Goal: Answer question/provide support: Share knowledge or assist other users

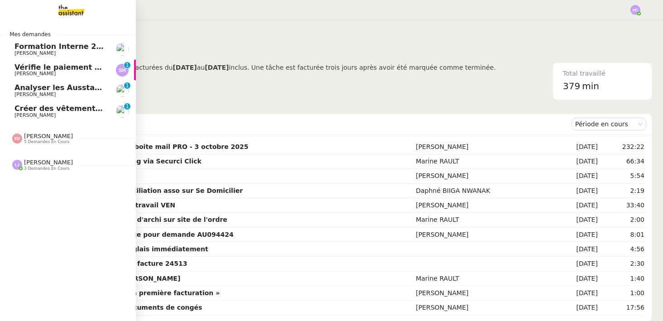
click at [45, 168] on span "3 demandes en cours" at bounding box center [46, 168] width 45 height 5
click at [55, 143] on span "5 demandes en cours" at bounding box center [46, 141] width 45 height 5
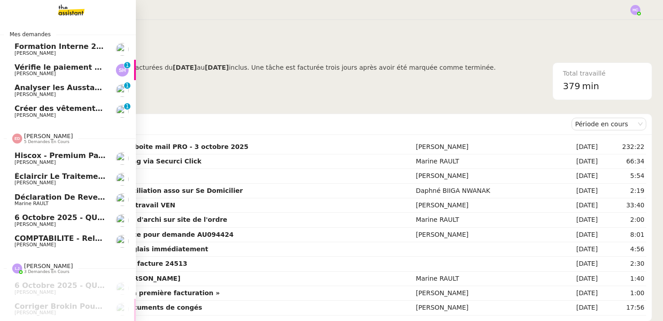
click at [45, 134] on span "[PERSON_NAME]" at bounding box center [48, 136] width 49 height 7
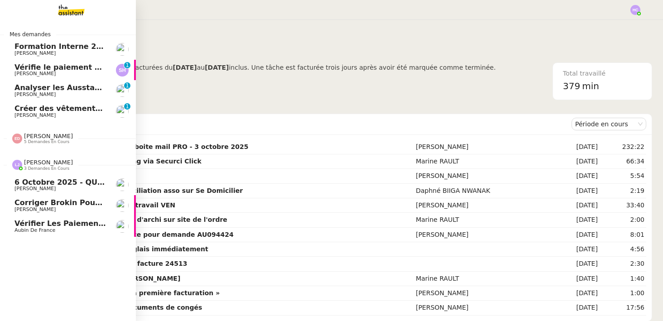
click at [38, 164] on span "[PERSON_NAME]" at bounding box center [48, 162] width 49 height 7
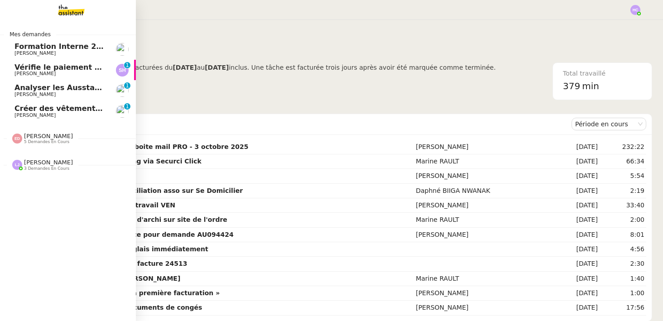
click at [35, 135] on span "[PERSON_NAME]" at bounding box center [48, 136] width 49 height 7
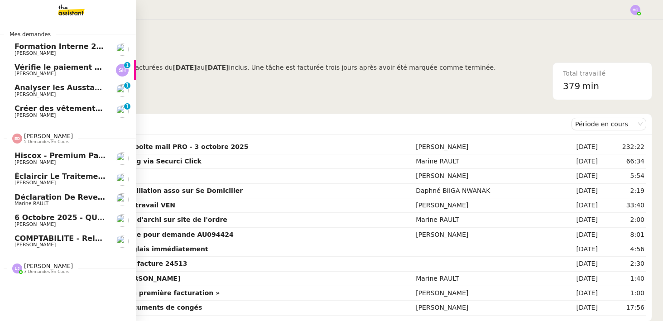
click at [35, 135] on span "[PERSON_NAME]" at bounding box center [48, 136] width 49 height 7
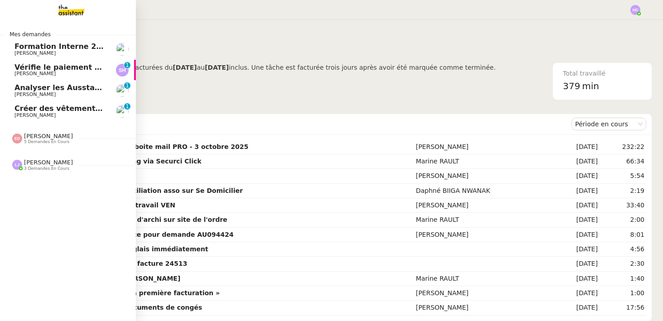
click at [36, 164] on span "[PERSON_NAME]" at bounding box center [48, 162] width 49 height 7
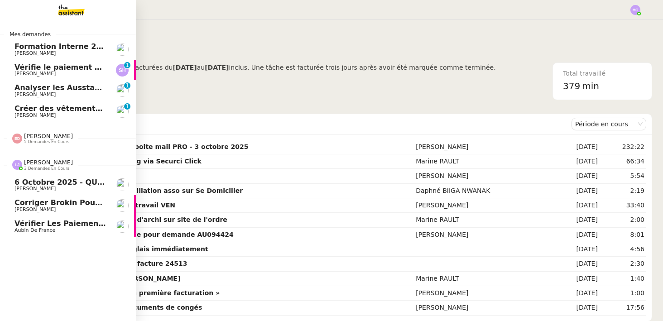
click at [36, 164] on span "[PERSON_NAME]" at bounding box center [48, 162] width 49 height 7
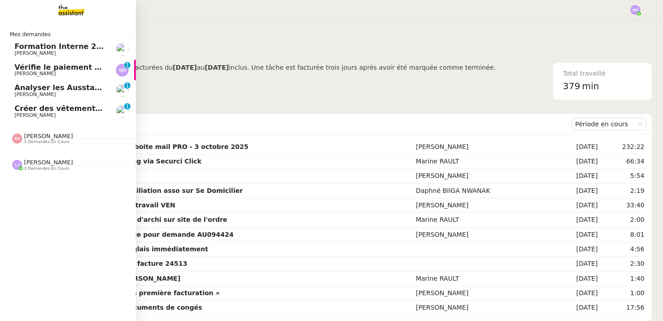
click at [44, 128] on span "[PERSON_NAME] 5 demandes en cours" at bounding box center [72, 134] width 136 height 19
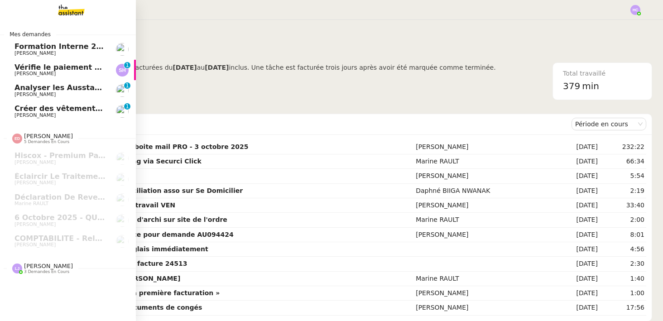
click at [33, 272] on span "3 demandes en cours" at bounding box center [46, 271] width 45 height 5
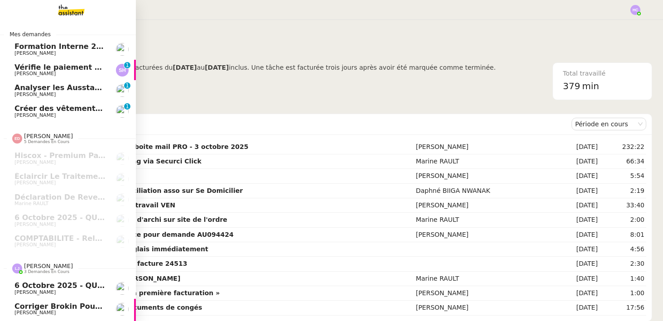
scroll to position [19, 0]
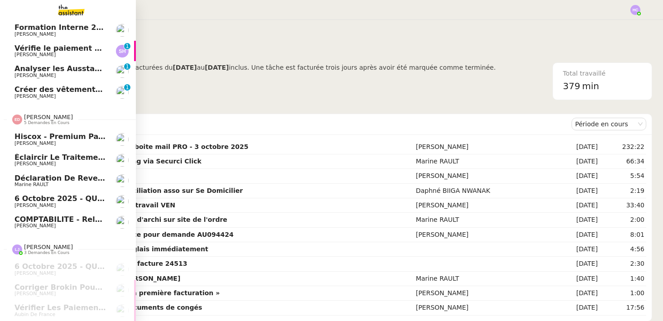
click at [92, 103] on div "[PERSON_NAME] 5 demandes en cours" at bounding box center [68, 116] width 136 height 26
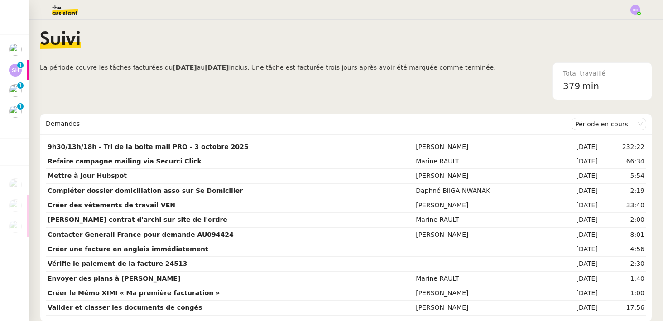
click at [222, 91] on span "La période couvre les tâches facturées du [DATE] au [DATE] inclus. Une tâche es…" at bounding box center [268, 81] width 456 height 38
click at [130, 145] on strong "9h30/13h/18h - Tri de la boite mail PRO - 3 octobre 2025" at bounding box center [148, 146] width 201 height 7
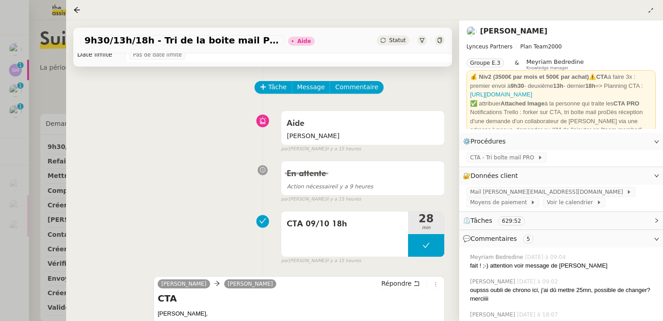
scroll to position [16, 0]
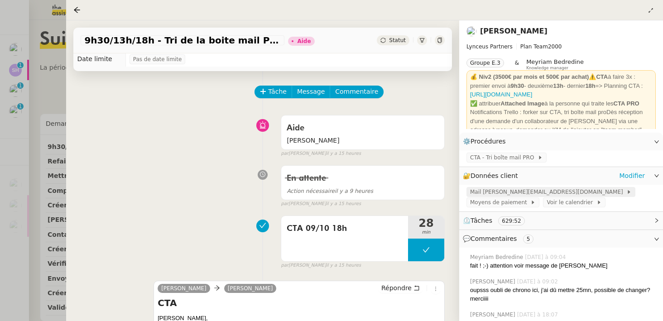
click at [537, 192] on span "Mail [PERSON_NAME][EMAIL_ADDRESS][DOMAIN_NAME]" at bounding box center [548, 191] width 156 height 9
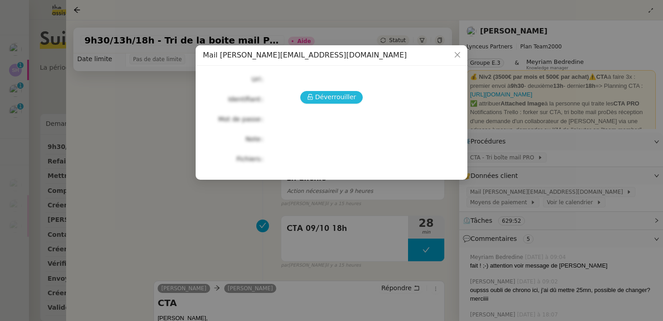
click at [316, 96] on button "Déverrouiller" at bounding box center [331, 97] width 63 height 13
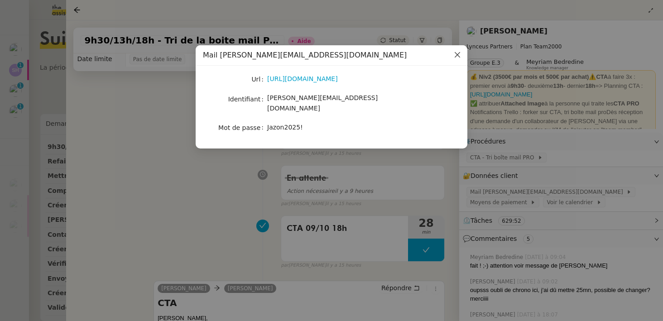
click at [458, 55] on icon "Close" at bounding box center [457, 54] width 7 height 7
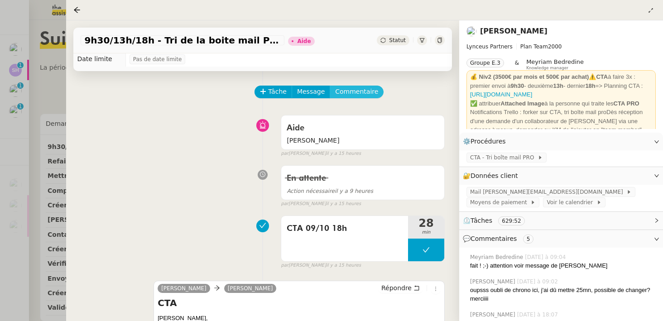
click at [349, 91] on span "Commentaire" at bounding box center [356, 91] width 43 height 10
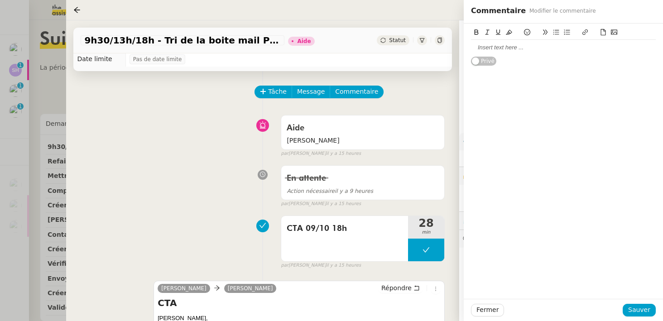
click at [504, 42] on div at bounding box center [563, 47] width 185 height 15
click at [473, 46] on div "mdp de l'adresse lynceous partner : Jazon2026" at bounding box center [563, 47] width 185 height 8
click at [537, 48] on div "Le mdp de l'adresse lynceous partner : Jazon2026" at bounding box center [563, 47] width 185 height 8
click at [540, 49] on div "Le mdp de l'adresse lynceous partner : Jazon2026" at bounding box center [563, 47] width 185 height 8
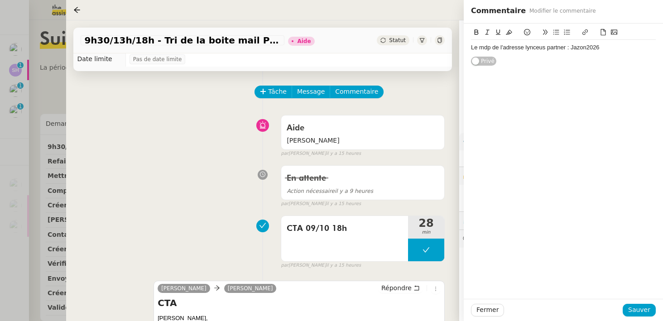
click at [564, 44] on div "Le mdp de l'adresse lynceus partner : Jazon2026" at bounding box center [563, 47] width 185 height 8
click at [512, 57] on div "Le mdp de l'adresse lynceus partner n'est pas à jour c'est : Jazon2026" at bounding box center [563, 51] width 185 height 17
click at [636, 310] on span "Sauver" at bounding box center [639, 310] width 22 height 10
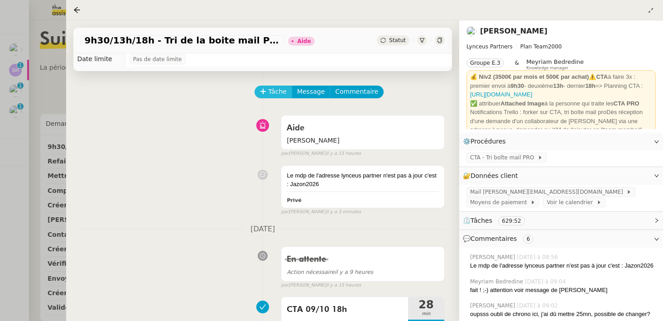
click at [267, 92] on button "Tâche" at bounding box center [273, 92] width 38 height 13
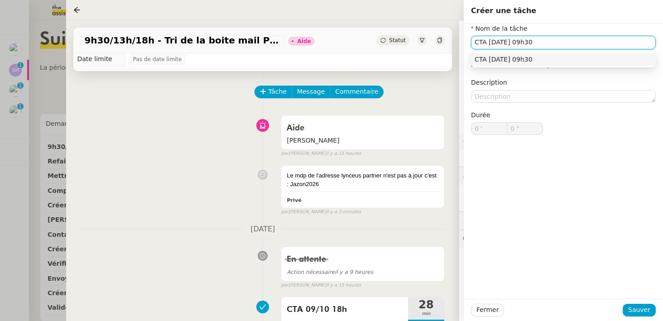
click at [509, 57] on div "CTA [DATE] 09h30" at bounding box center [562, 59] width 177 height 8
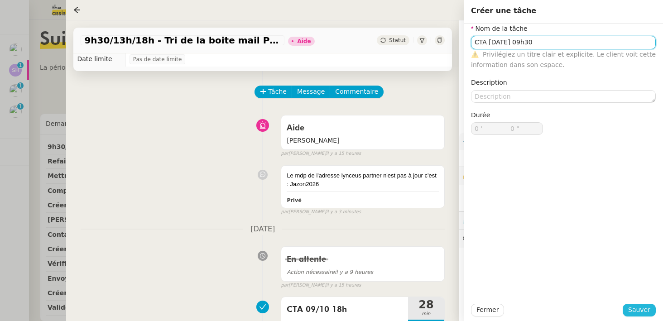
type input "CTA [DATE] 09h30"
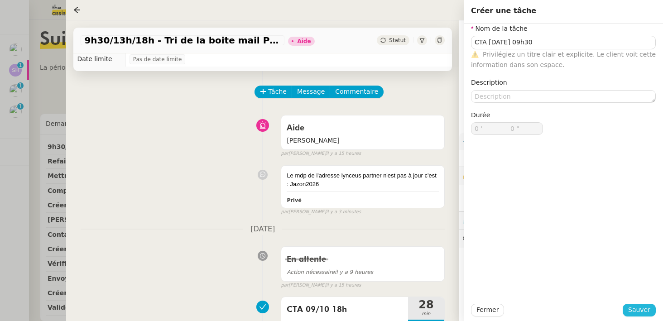
click at [636, 309] on span "Sauver" at bounding box center [639, 310] width 22 height 10
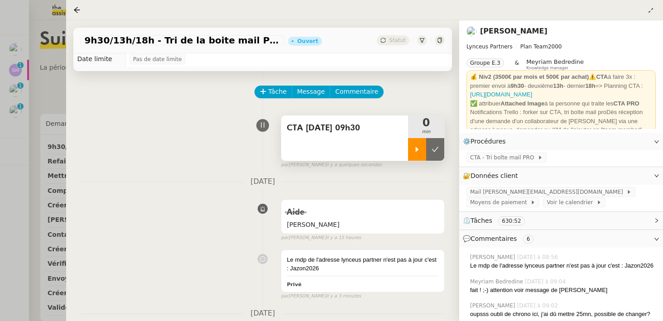
click at [415, 150] on icon at bounding box center [416, 149] width 7 height 7
click at [328, 36] on div "9h30/13h/18h - Tri de la boite mail PRO - [DATE] Ouvert Statut" at bounding box center [262, 41] width 378 height 26
click at [333, 45] on div "9h30/13h/18h - Tri de la boite mail PRO - [DATE] Ouvert Statut" at bounding box center [262, 41] width 378 height 26
click at [424, 148] on icon at bounding box center [425, 149] width 7 height 7
click at [394, 39] on span "Statut" at bounding box center [397, 40] width 17 height 6
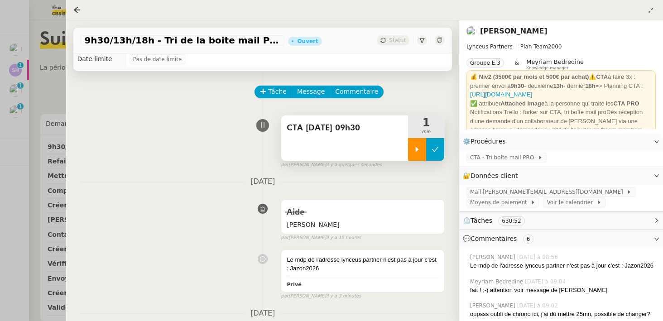
click at [434, 151] on icon at bounding box center [435, 149] width 7 height 5
click at [422, 151] on icon at bounding box center [425, 149] width 7 height 7
click at [417, 151] on icon at bounding box center [416, 149] width 7 height 7
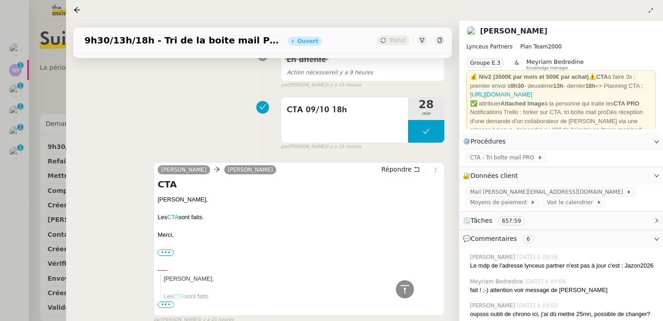
scroll to position [321, 0]
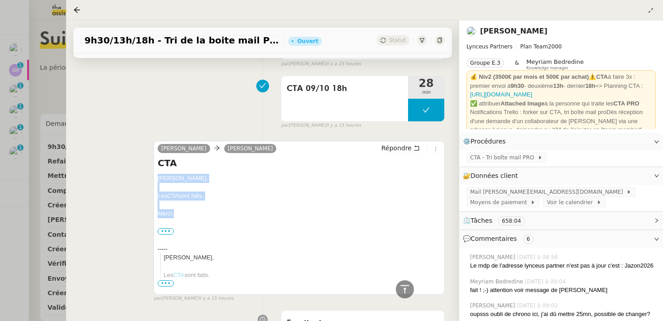
drag, startPoint x: 187, startPoint y: 212, endPoint x: 157, endPoint y: 182, distance: 42.3
copy div "[PERSON_NAME], Les CTA sont faits. [GEOGRAPHIC_DATA],"
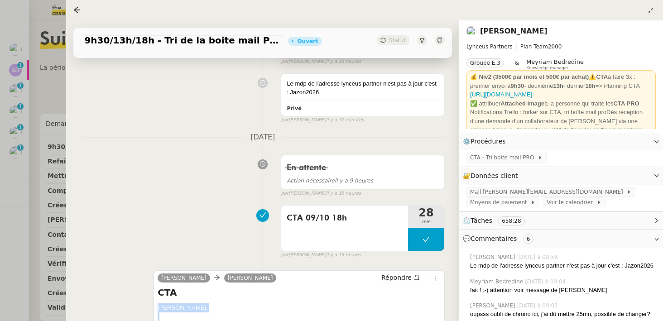
scroll to position [310, 0]
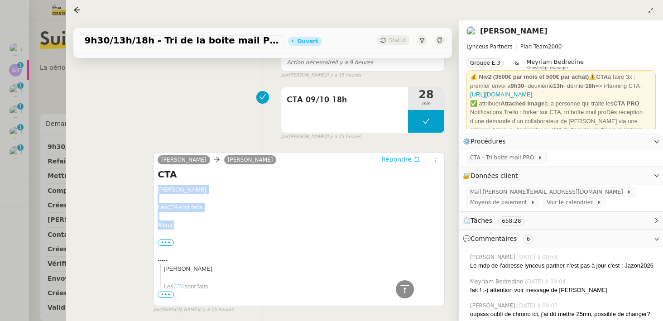
click at [406, 158] on span "Répondre" at bounding box center [396, 159] width 30 height 9
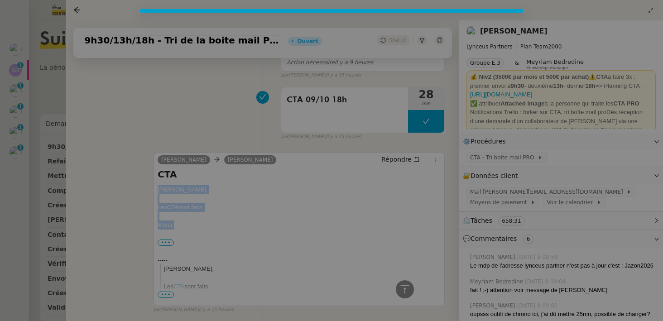
scroll to position [379, 0]
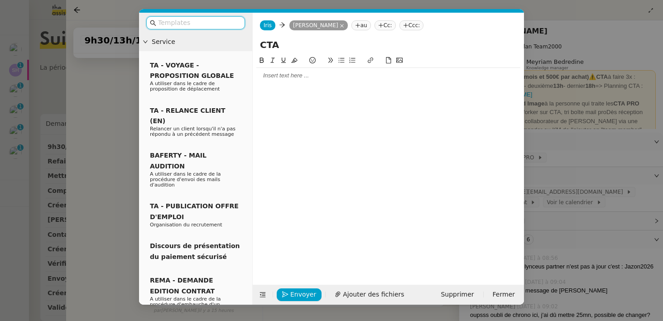
click at [284, 75] on div at bounding box center [388, 76] width 264 height 8
click at [257, 77] on div "[PERSON_NAME]," at bounding box center [388, 76] width 264 height 8
click at [311, 73] on div "Bonjour [PERSON_NAME]," at bounding box center [388, 76] width 264 height 8
click at [129, 171] on nz-modal-container "Service TA - VOYAGE - PROPOSITION GLOBALE A utiliser dans le cadre de propositi…" at bounding box center [331, 160] width 663 height 321
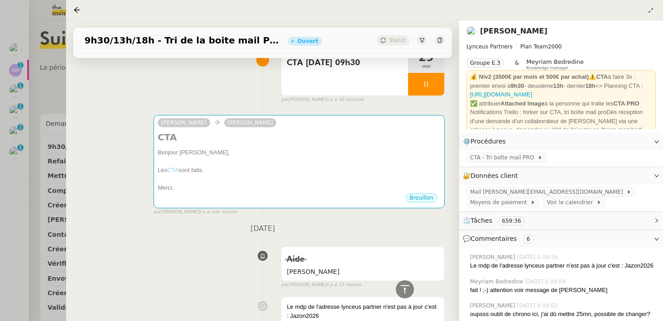
scroll to position [0, 0]
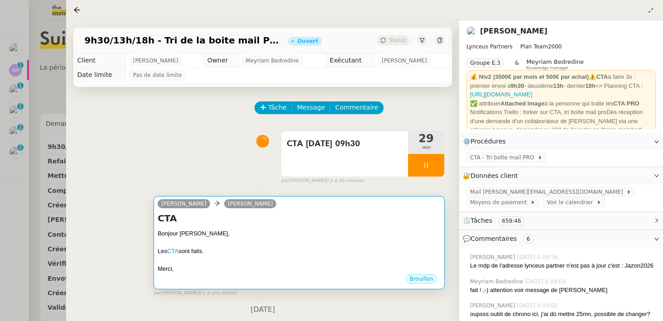
click at [237, 226] on div "CTA Bonjour [PERSON_NAME], Les CTA sont faits. [GEOGRAPHIC_DATA], •••" at bounding box center [299, 243] width 283 height 62
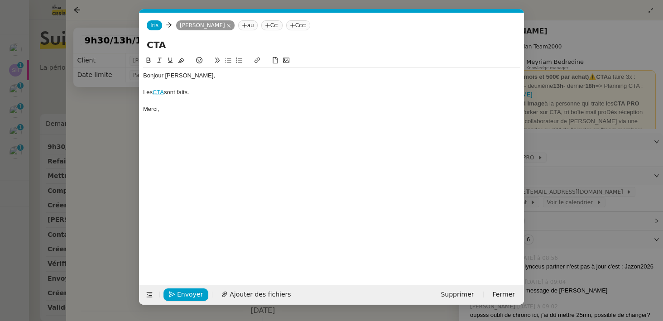
scroll to position [0, 19]
click at [185, 292] on span "Envoyer" at bounding box center [190, 294] width 26 height 10
click at [185, 292] on span "Confirmer l'envoi" at bounding box center [204, 294] width 54 height 10
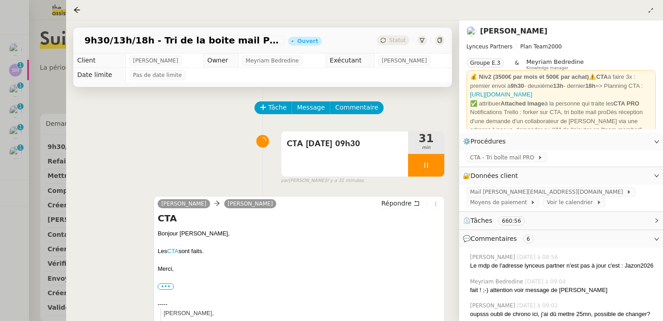
click at [428, 165] on icon at bounding box center [425, 165] width 7 height 7
click at [433, 166] on icon at bounding box center [434, 165] width 7 height 7
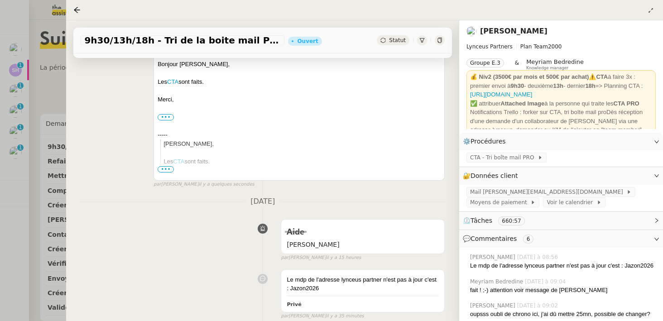
scroll to position [171, 0]
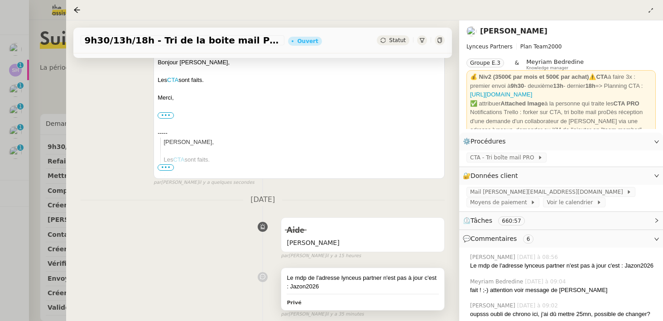
click at [324, 280] on div "Le mdp de l'adresse lynceus partner n'est pas à jour c'est : Jazon2026" at bounding box center [363, 282] width 152 height 18
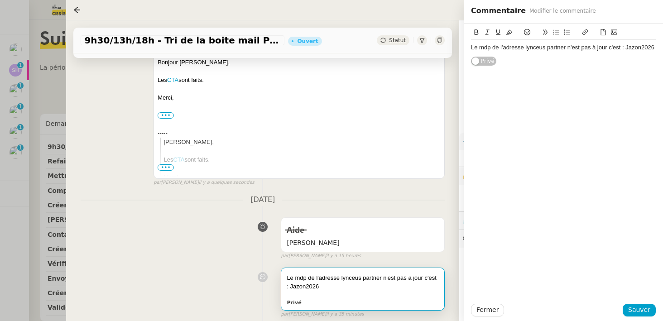
click at [472, 48] on div "Le mdp de l'adresse lynceus partner n'est pas à jour c'est : Jazon2026" at bounding box center [563, 47] width 185 height 8
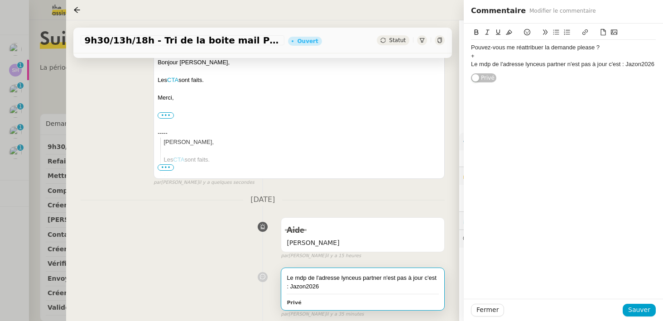
click at [606, 66] on div "Le mdp de l'adresse lynceus partner n'est pas à jour c'est : Jazon2026" at bounding box center [563, 64] width 185 height 8
click at [549, 67] on div "Le mdp de l'adresse lynceus partner n'est pas à jour, c'est : Jazon2026" at bounding box center [563, 64] width 185 height 8
click at [522, 67] on div "Le mdp de l'adresse lynceus Partner n'est pas à jour, c'est : Jazon2026" at bounding box center [563, 68] width 185 height 17
click at [637, 309] on span "Sauver" at bounding box center [639, 310] width 22 height 10
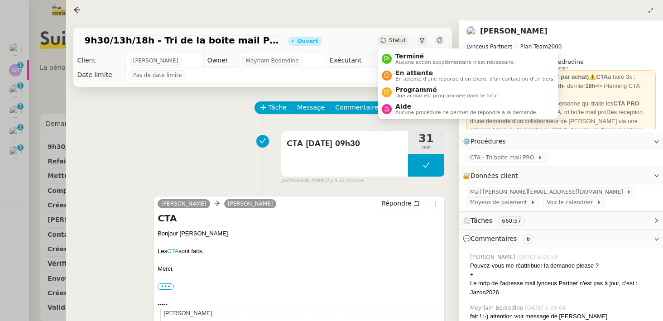
click at [403, 38] on span "Statut" at bounding box center [397, 40] width 17 height 6
click at [399, 110] on span "Aucune procédure ne permet de répondre à la demande." at bounding box center [466, 112] width 142 height 5
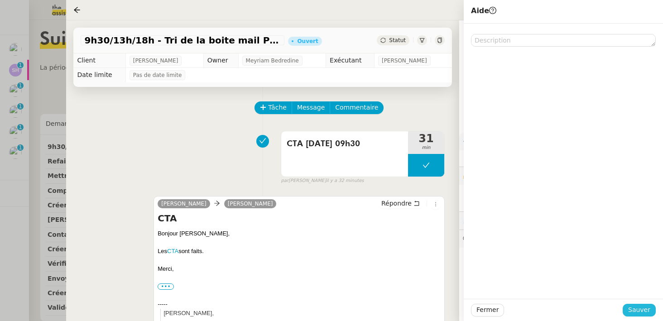
click at [638, 307] on span "Sauver" at bounding box center [639, 310] width 22 height 10
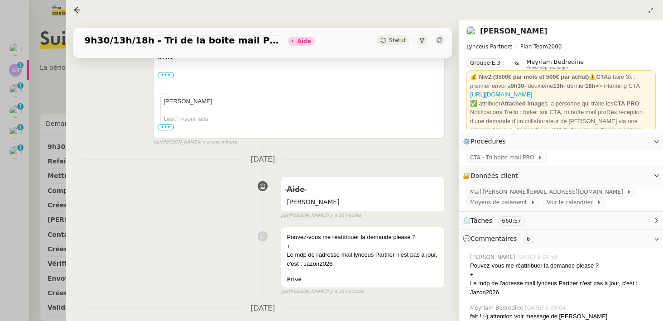
scroll to position [262, 0]
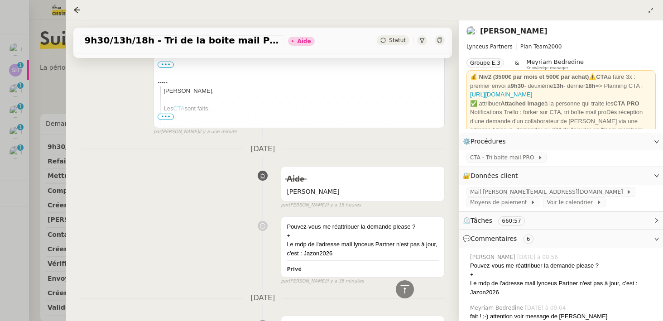
click at [56, 85] on div at bounding box center [331, 160] width 663 height 321
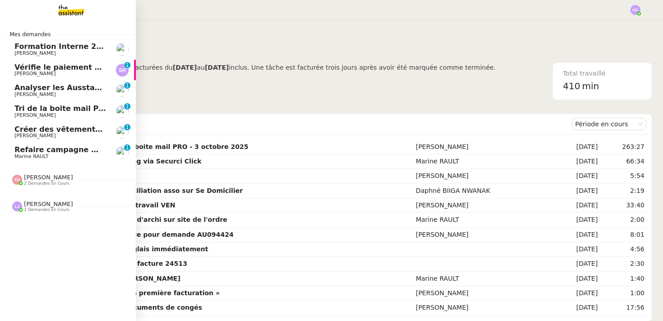
click at [51, 46] on span "Formation Interne 2 - [PERSON_NAME]" at bounding box center [92, 46] width 157 height 9
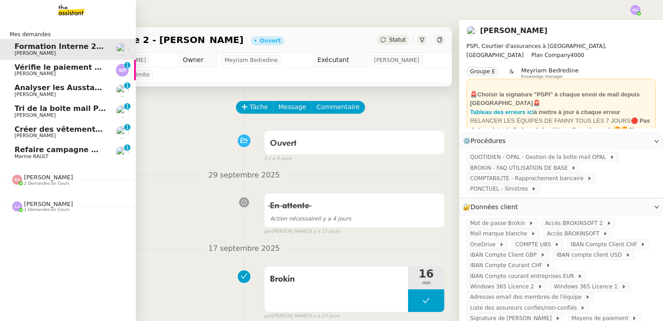
click at [30, 74] on span "[PERSON_NAME]" at bounding box center [34, 74] width 41 height 6
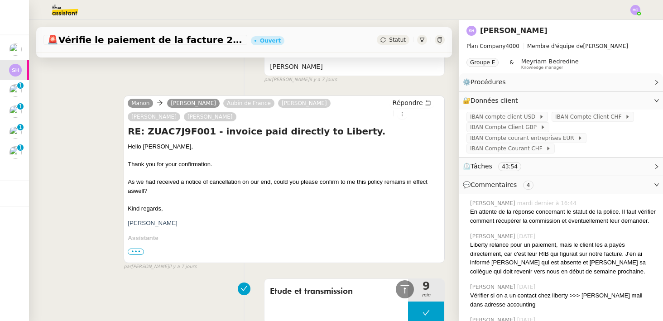
scroll to position [296, 0]
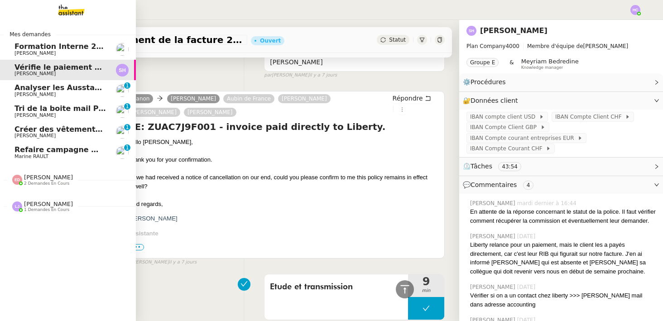
click at [40, 87] on span "Analyser les Ausstandsmeldungen" at bounding box center [84, 87] width 140 height 9
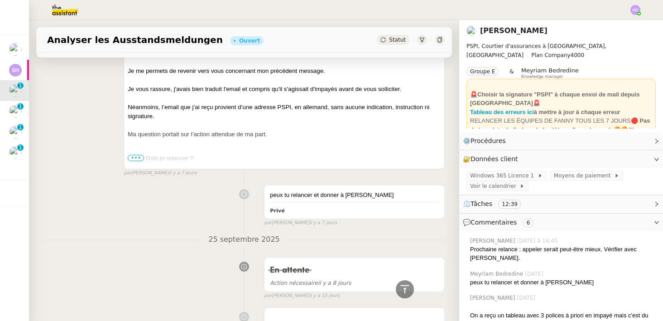
scroll to position [427, 0]
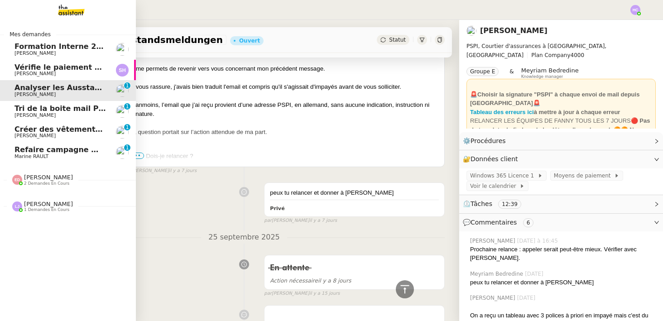
click at [30, 114] on span "[PERSON_NAME]" at bounding box center [34, 115] width 41 height 6
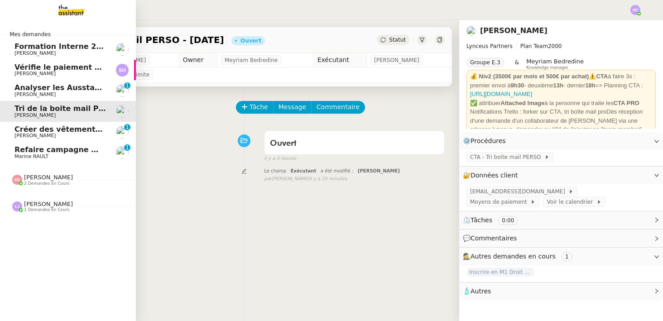
click at [27, 131] on span "Créer des vêtements de travail VEN" at bounding box center [87, 129] width 146 height 9
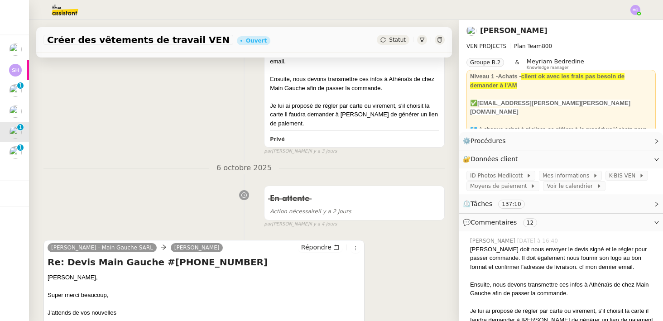
scroll to position [222, 0]
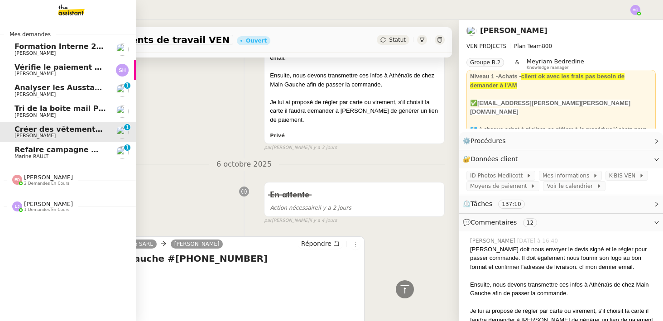
click at [28, 155] on span "Marine RAULT" at bounding box center [31, 156] width 34 height 6
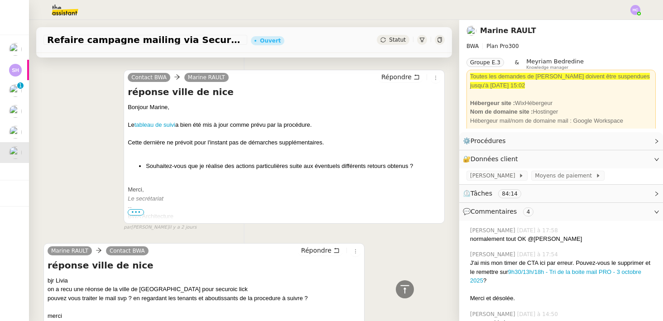
scroll to position [667, 0]
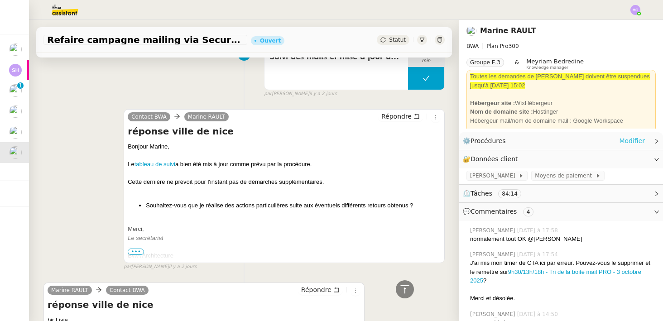
click at [632, 139] on link "Modifier" at bounding box center [632, 141] width 26 height 10
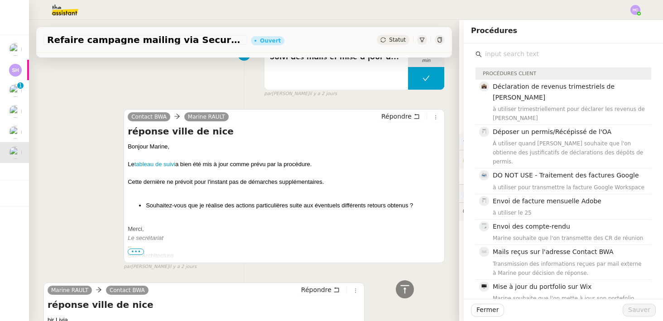
click at [528, 50] on input "text" at bounding box center [566, 54] width 169 height 12
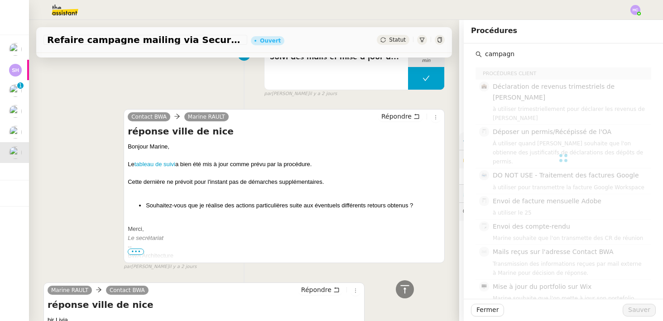
type input "campagne"
drag, startPoint x: 524, startPoint y: 56, endPoint x: 474, endPoint y: 54, distance: 50.3
click at [473, 55] on div "campagne Aucune donnée" at bounding box center [563, 89] width 185 height 93
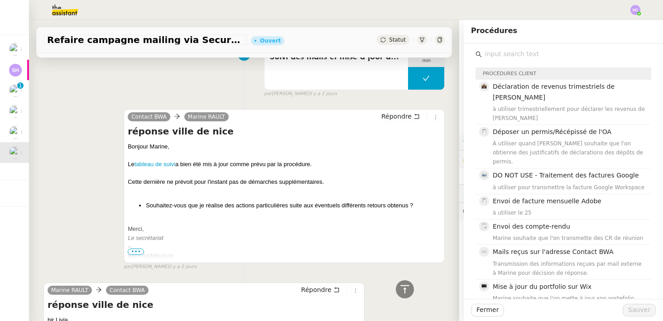
click at [239, 94] on div "Suivi des mails et mise à jour du tableau 17 min false par [PERSON_NAME] [DATE]" at bounding box center [243, 69] width 401 height 58
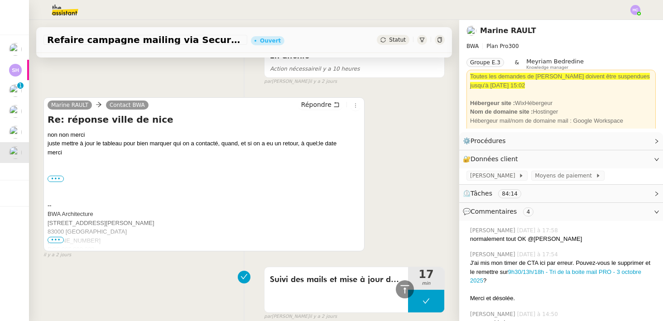
scroll to position [483, 0]
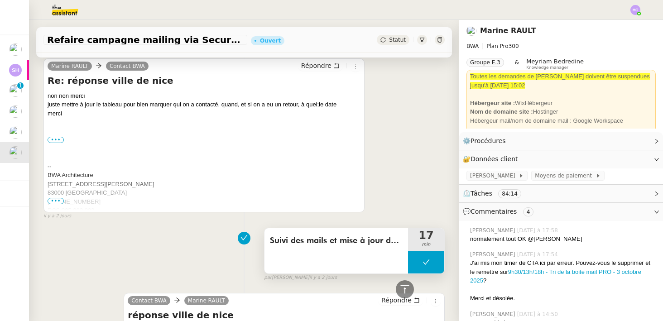
click at [332, 238] on span "Suivi des mails et mise à jour du tableau" at bounding box center [336, 241] width 133 height 14
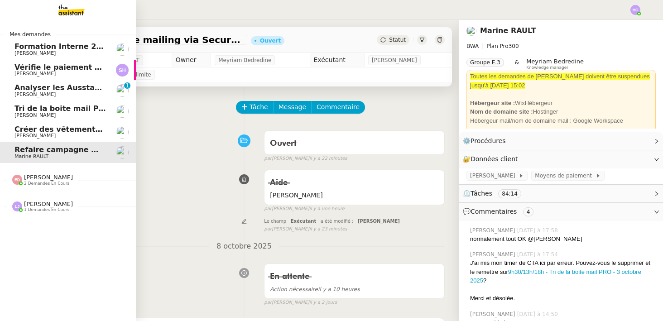
click at [45, 86] on span "Analyser les Ausstandsmeldungen" at bounding box center [84, 87] width 140 height 9
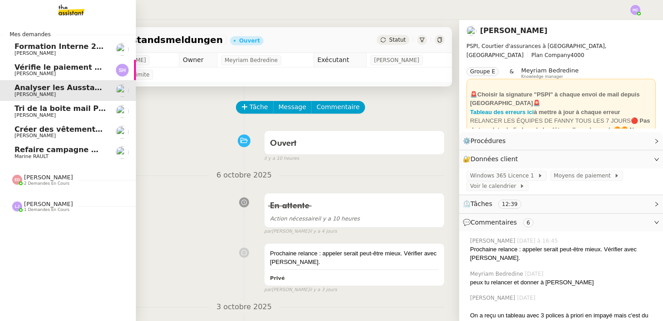
click at [63, 104] on link "Tri de la boite mail PERSO - [DATE] [PERSON_NAME]" at bounding box center [68, 111] width 136 height 21
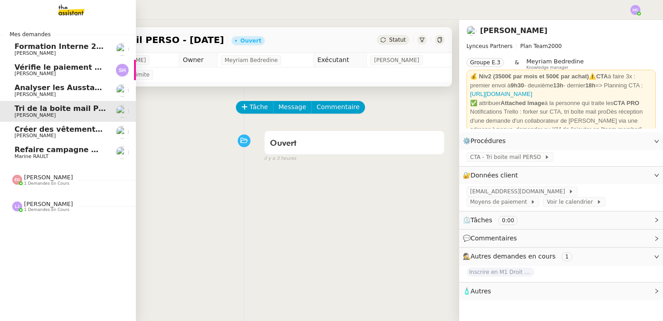
click at [23, 134] on span "[PERSON_NAME]" at bounding box center [34, 136] width 41 height 6
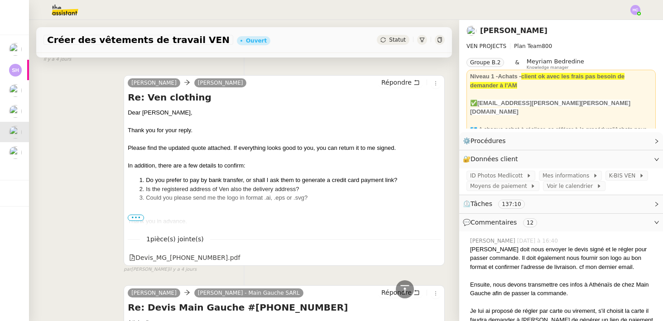
scroll to position [607, 0]
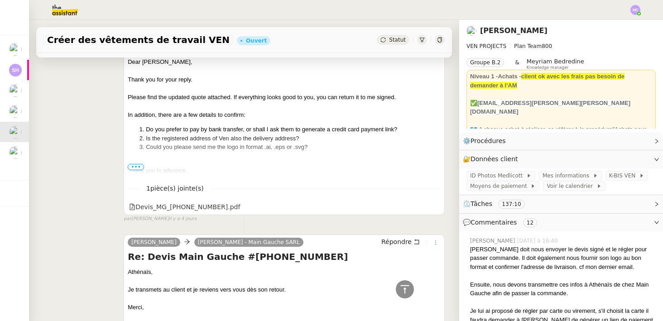
click at [139, 164] on span "•••" at bounding box center [136, 167] width 16 height 6
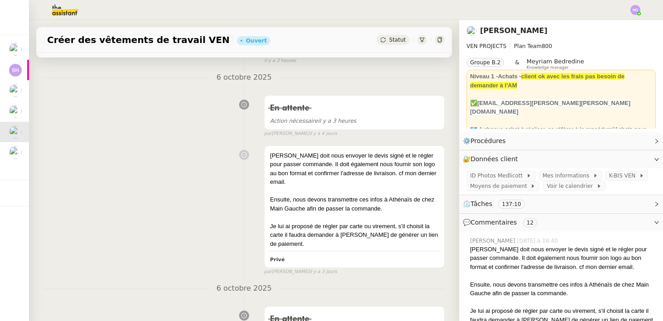
scroll to position [0, 0]
